Goal: Information Seeking & Learning: Learn about a topic

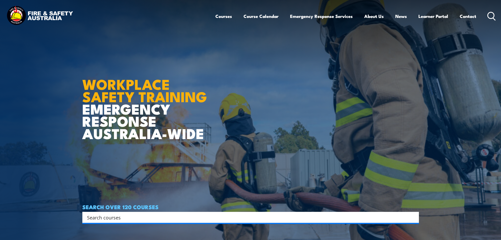
click at [108, 219] on input "Search input" at bounding box center [247, 217] width 320 height 8
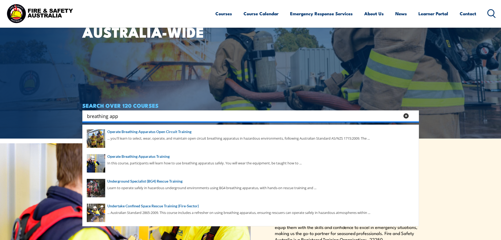
scroll to position [105, 0]
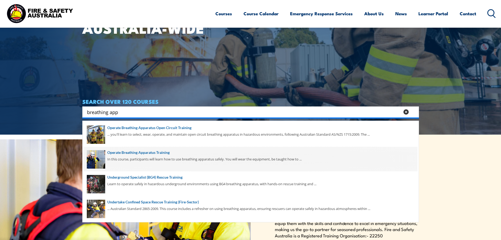
type input "breathing app"
click at [142, 153] on span at bounding box center [251, 159] width 334 height 25
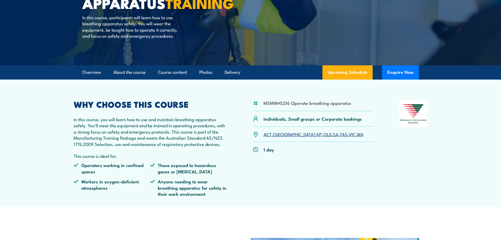
scroll to position [132, 0]
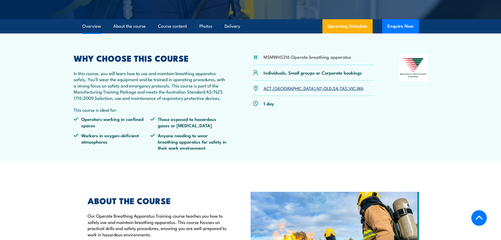
click at [305, 91] on p "ACT , NSW , NT , QLD , SA , TAS , VIC , WA" at bounding box center [314, 88] width 100 height 6
click at [333, 91] on link "SA" at bounding box center [336, 88] width 6 height 6
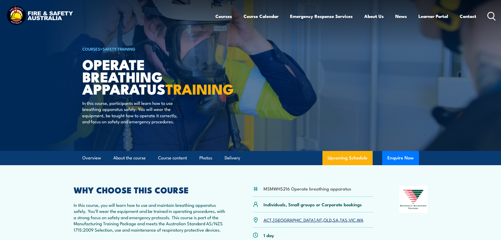
click at [36, 18] on img at bounding box center [39, 16] width 69 height 23
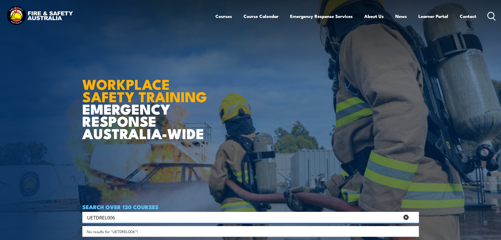
click at [149, 219] on input "UETDREL006" at bounding box center [243, 217] width 313 height 8
type input "UETDREL006"
